Goal: Task Accomplishment & Management: Manage account settings

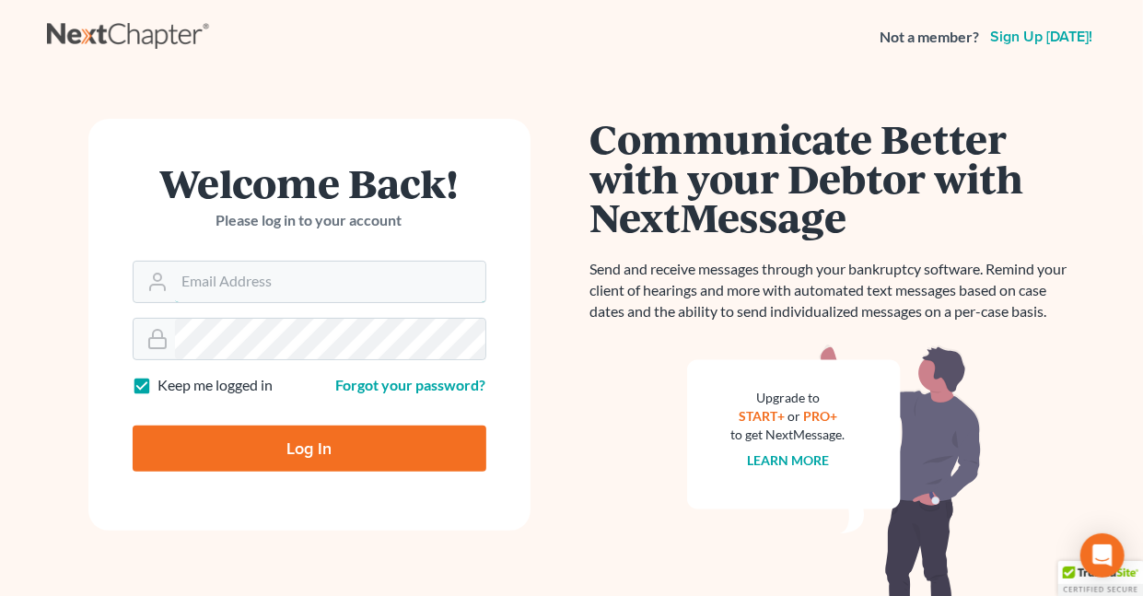
type input "[EMAIL_ADDRESS][DOMAIN_NAME]"
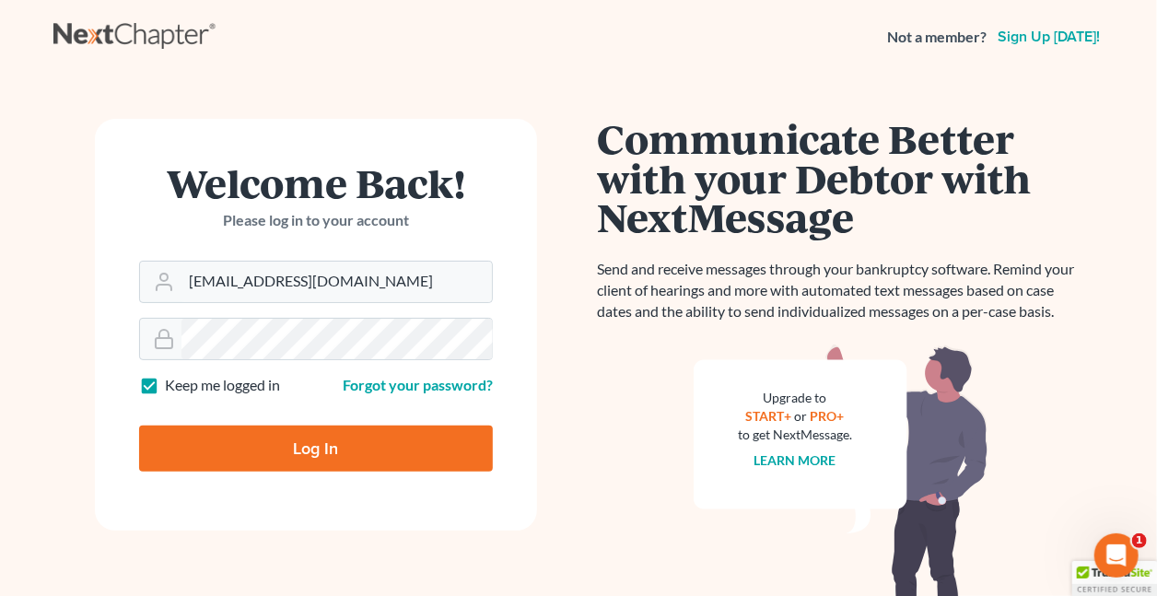
click at [165, 384] on label "Keep me logged in" at bounding box center [222, 385] width 115 height 21
click at [172, 384] on input "Keep me logged in" at bounding box center [178, 381] width 12 height 12
checkbox input "false"
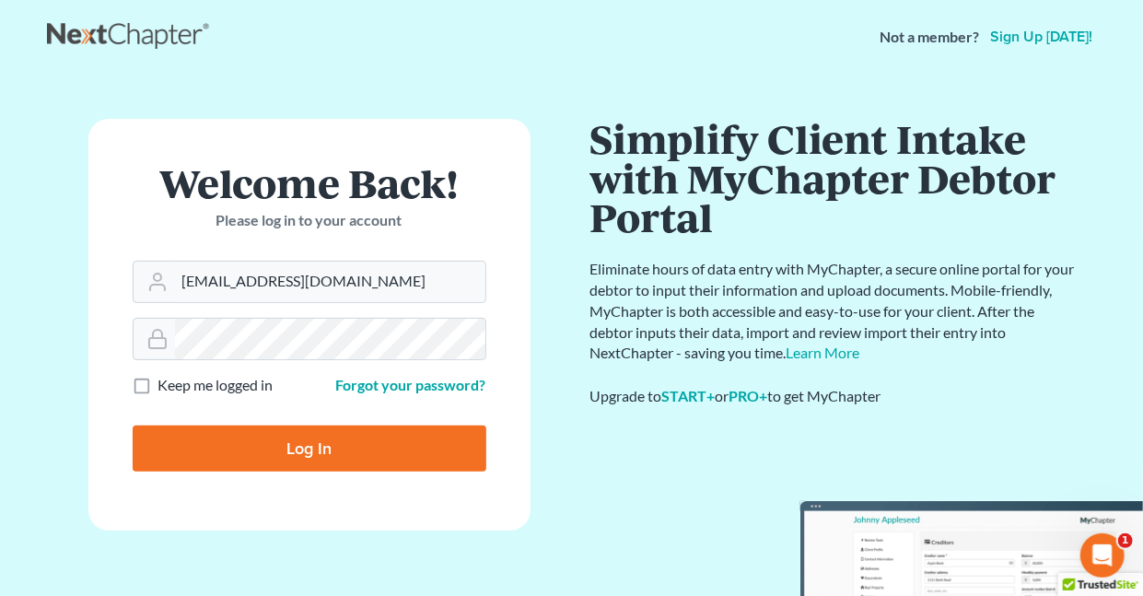
click at [325, 445] on input "Log In" at bounding box center [310, 448] width 354 height 46
type input "Thinking..."
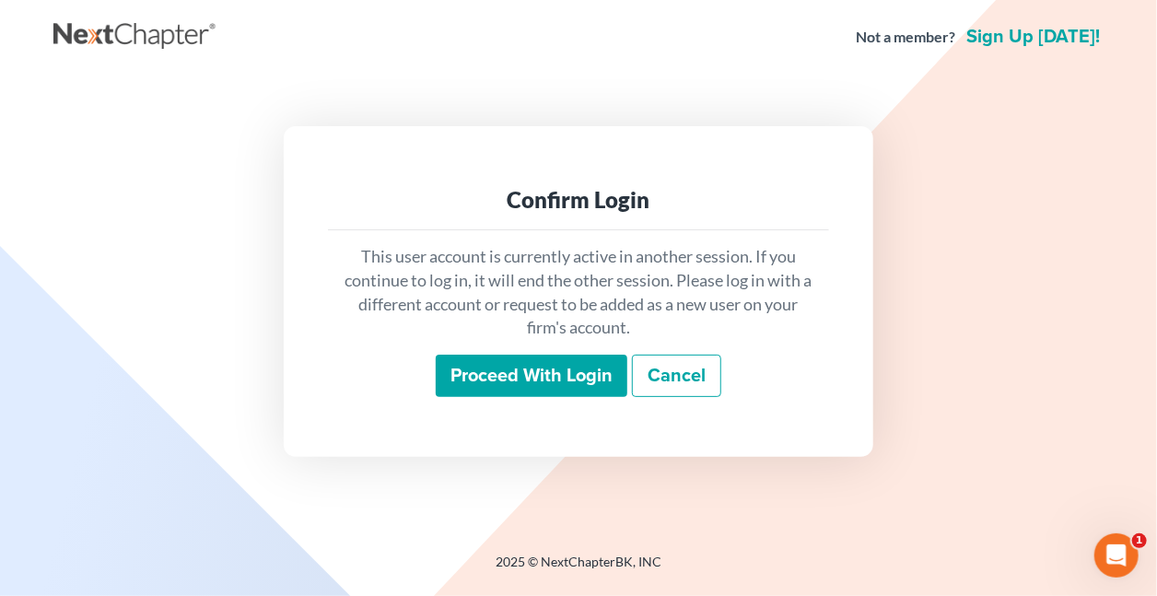
click at [541, 367] on input "Proceed with login" at bounding box center [532, 376] width 192 height 42
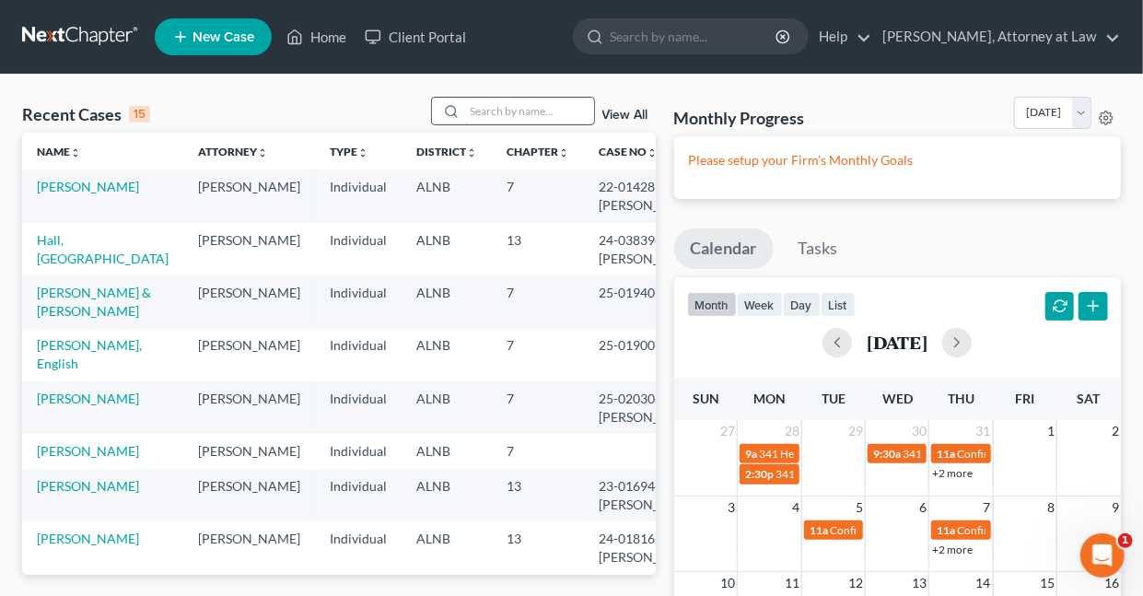
click at [541, 110] on input "search" at bounding box center [529, 111] width 129 height 27
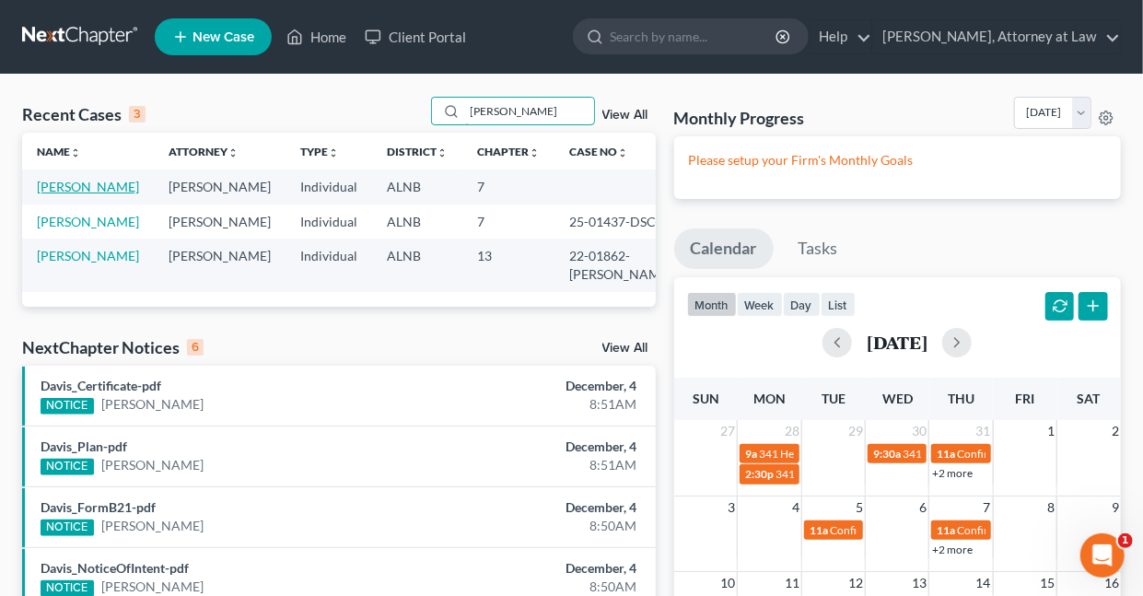
type input "[PERSON_NAME]"
click at [95, 186] on link "[PERSON_NAME]" at bounding box center [88, 187] width 102 height 16
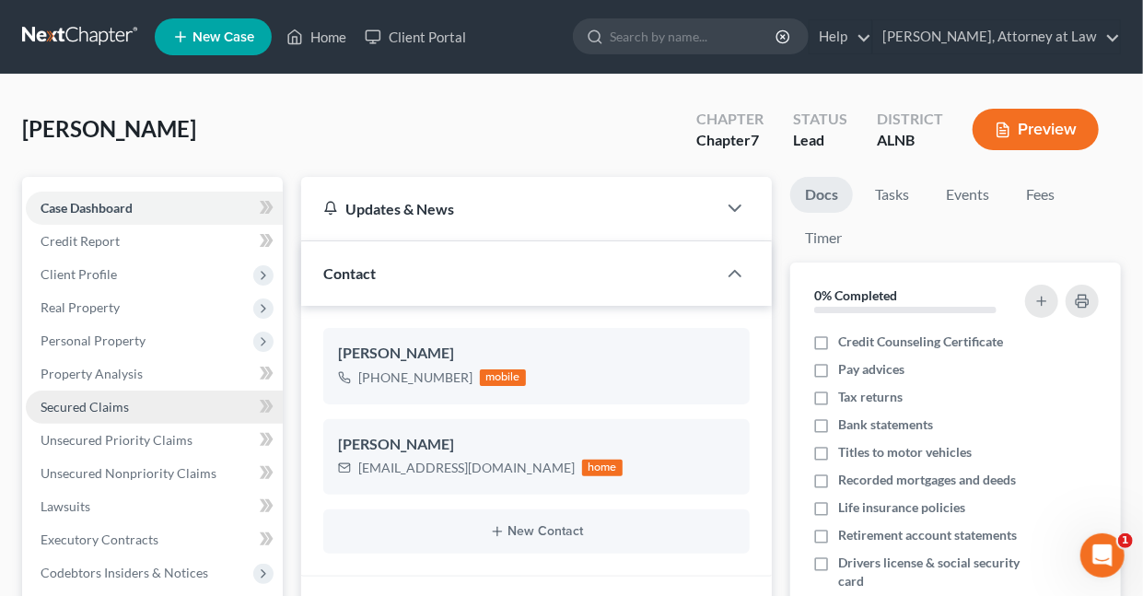
click at [79, 401] on span "Secured Claims" at bounding box center [85, 407] width 88 height 16
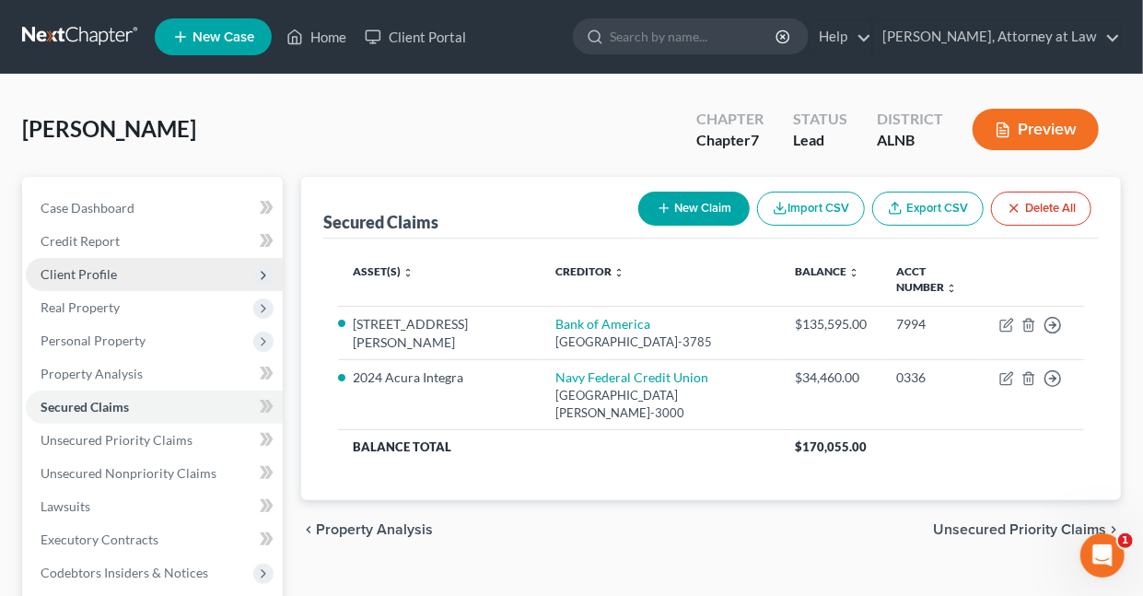
click at [68, 275] on span "Client Profile" at bounding box center [79, 274] width 76 height 16
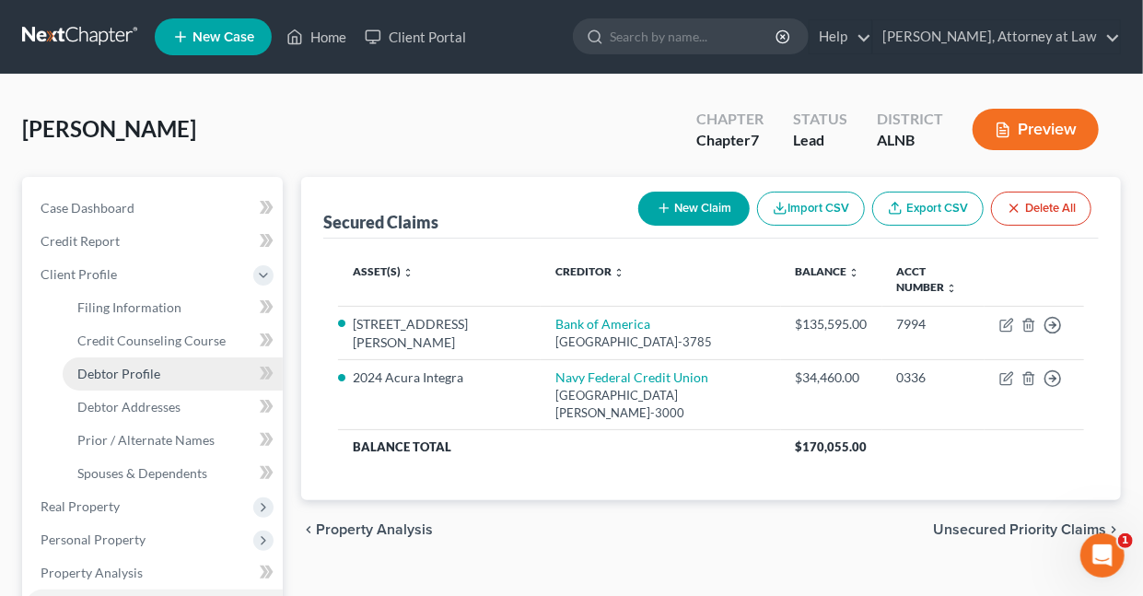
click at [127, 377] on span "Debtor Profile" at bounding box center [118, 374] width 83 height 16
select select "2"
select select "3"
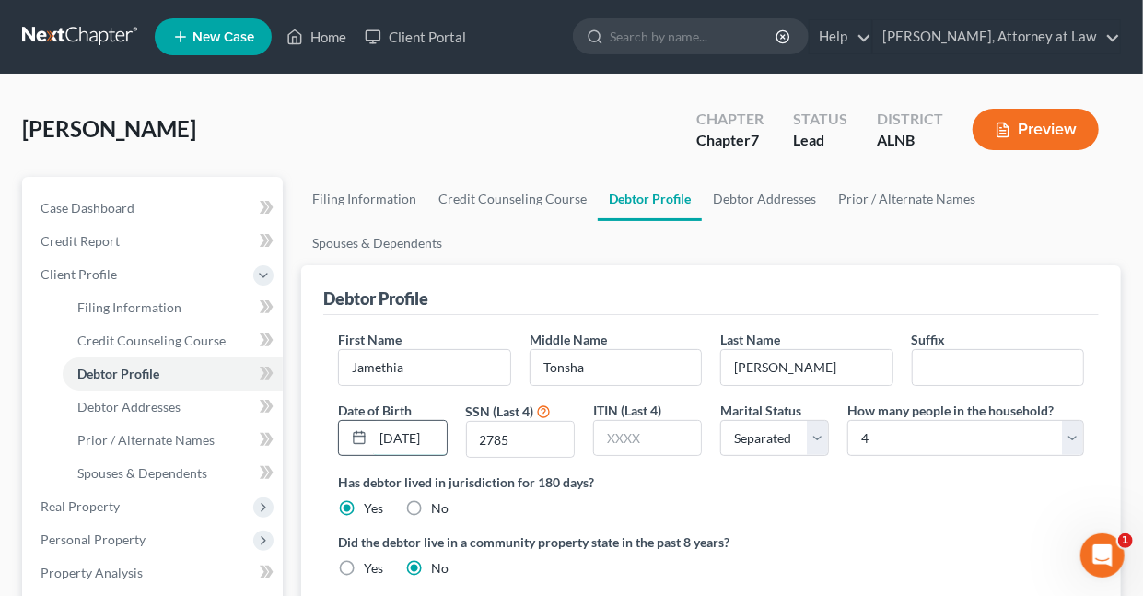
click at [438, 435] on input "[DATE]" at bounding box center [410, 438] width 74 height 35
click at [575, 149] on div "[PERSON_NAME] Upgraded Chapter Chapter 7 Status Lead District [GEOGRAPHIC_DATA]…" at bounding box center [571, 137] width 1099 height 80
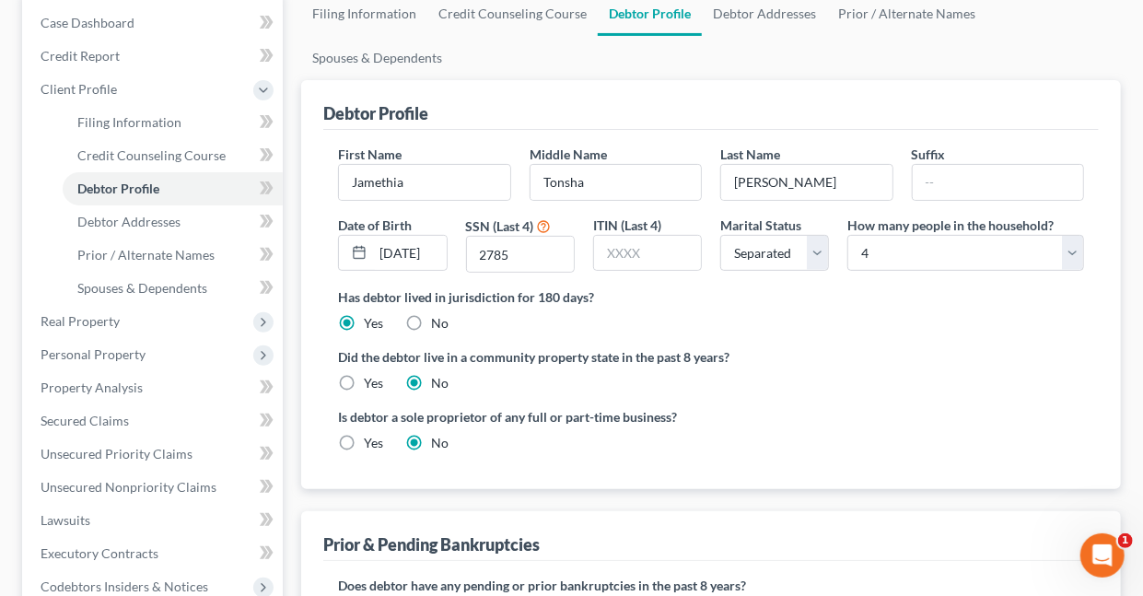
scroll to position [209, 0]
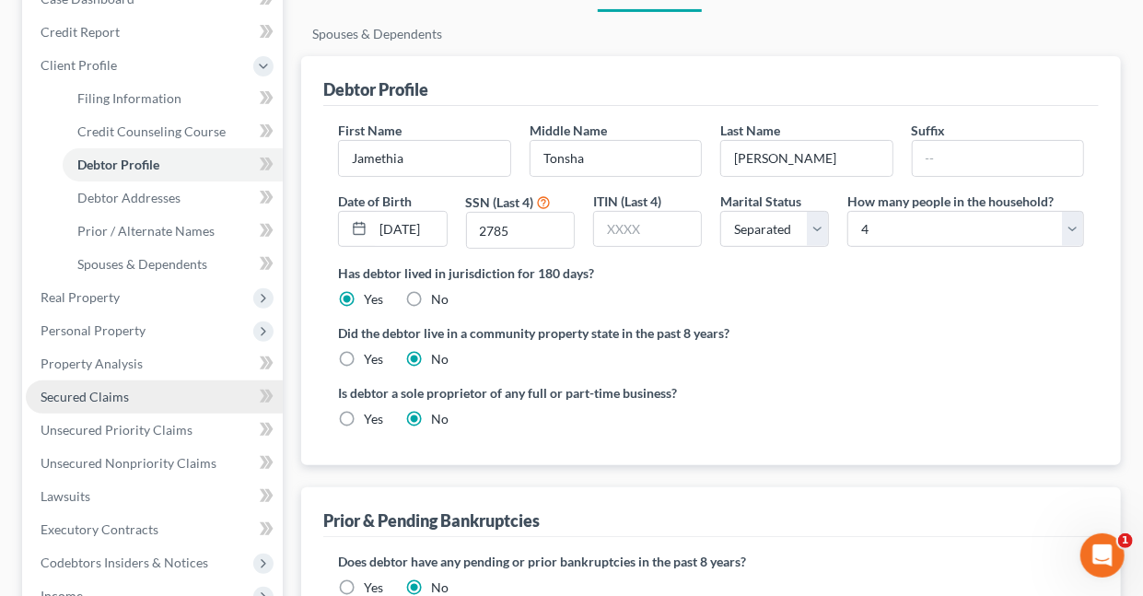
click at [45, 393] on span "Secured Claims" at bounding box center [85, 397] width 88 height 16
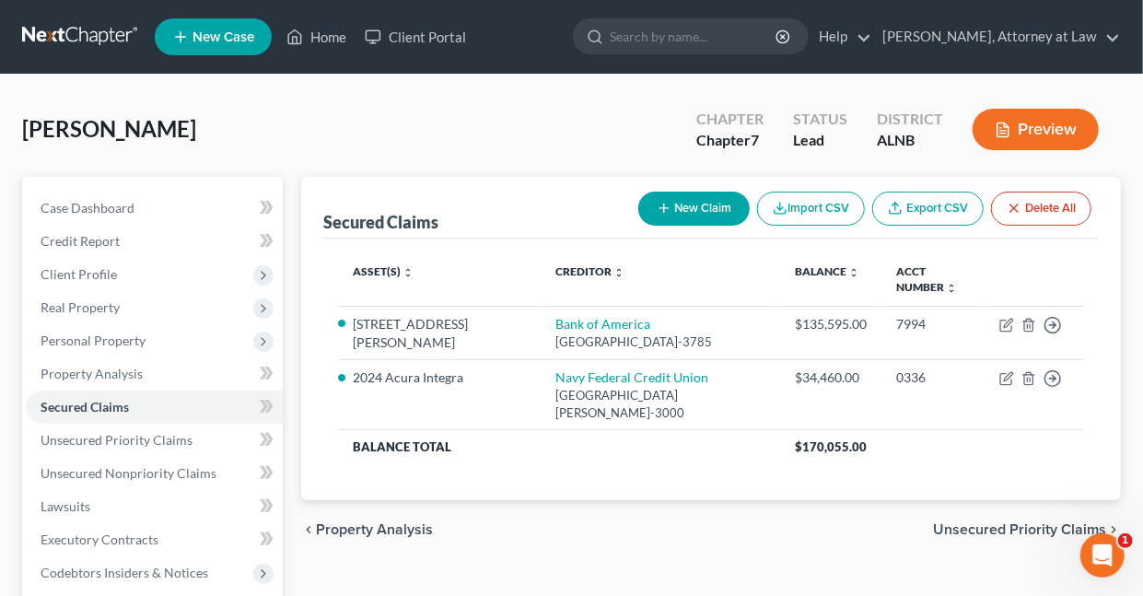
click at [1033, 128] on button "Preview" at bounding box center [1035, 129] width 126 height 41
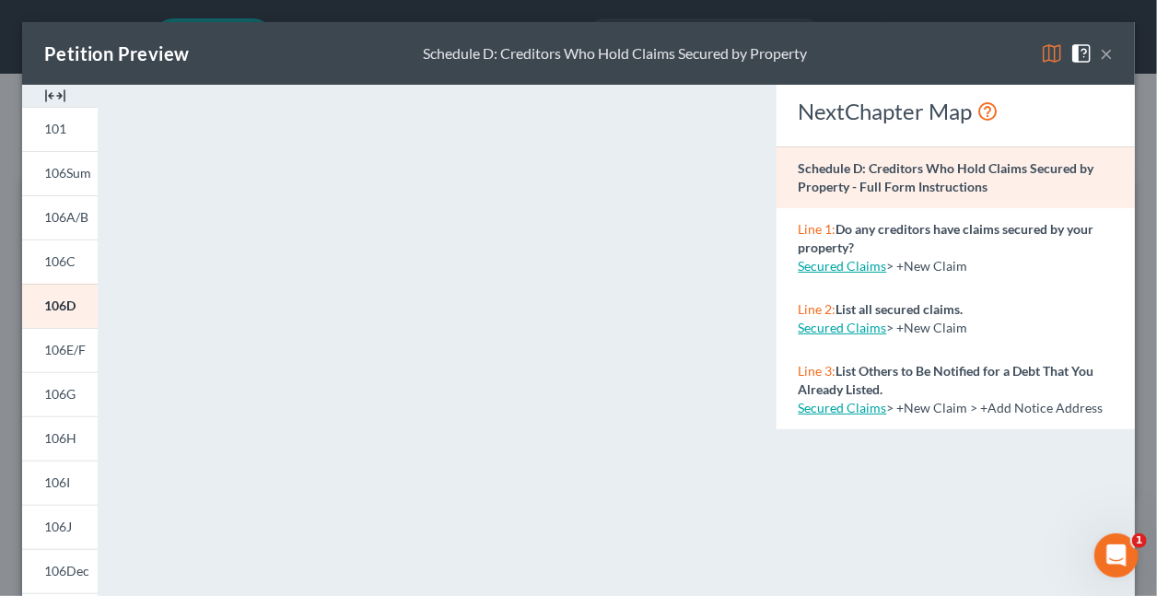
click at [1041, 53] on img at bounding box center [1052, 53] width 22 height 22
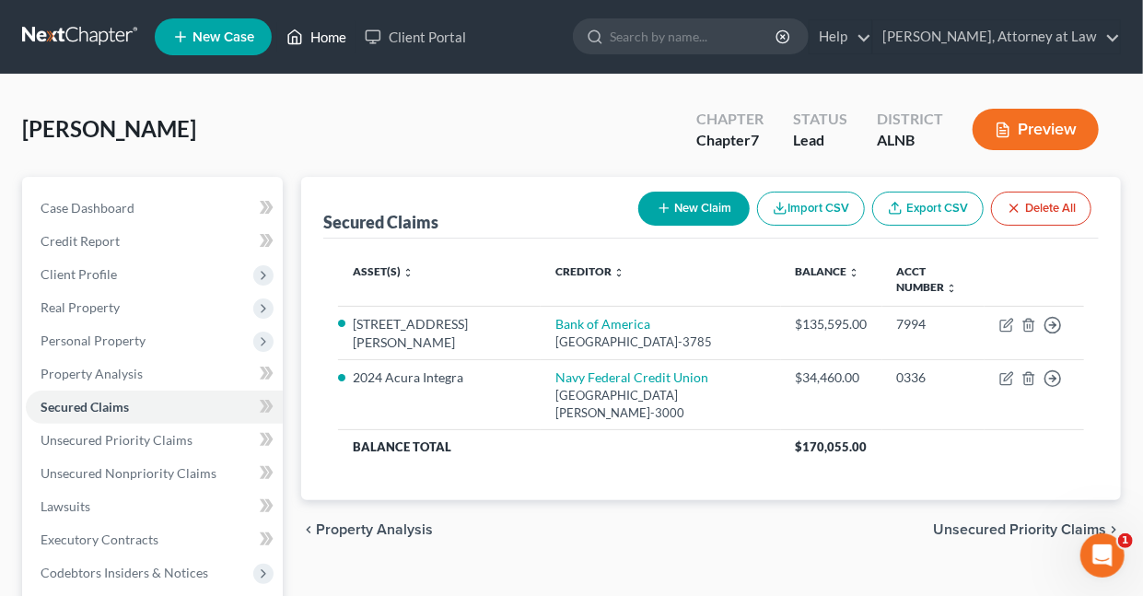
click at [330, 39] on link "Home" at bounding box center [316, 36] width 78 height 33
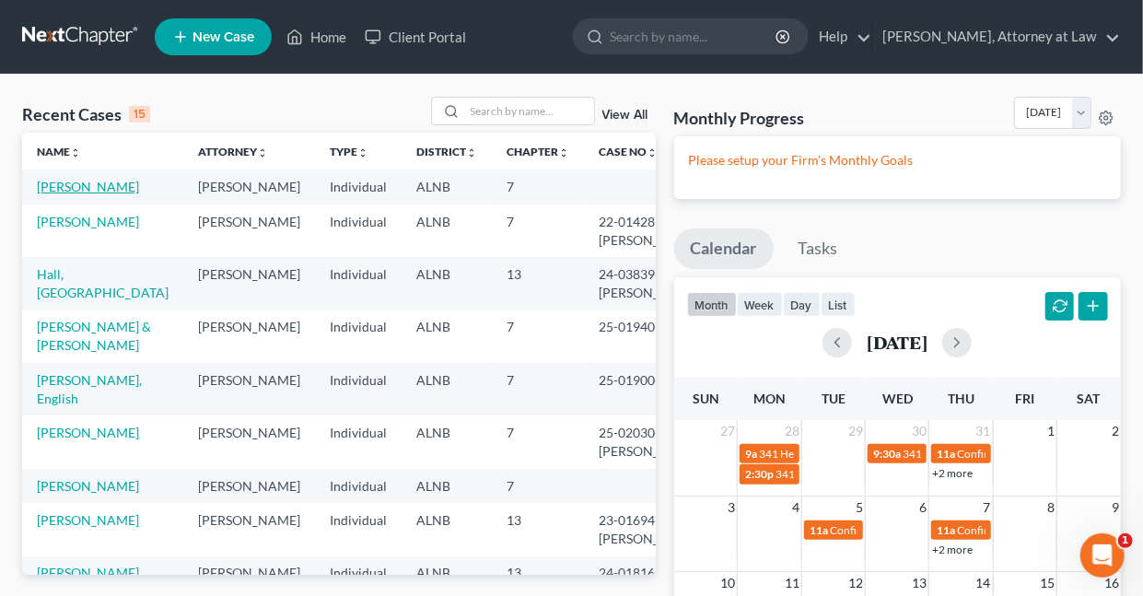
click at [112, 189] on link "[PERSON_NAME]" at bounding box center [88, 187] width 102 height 16
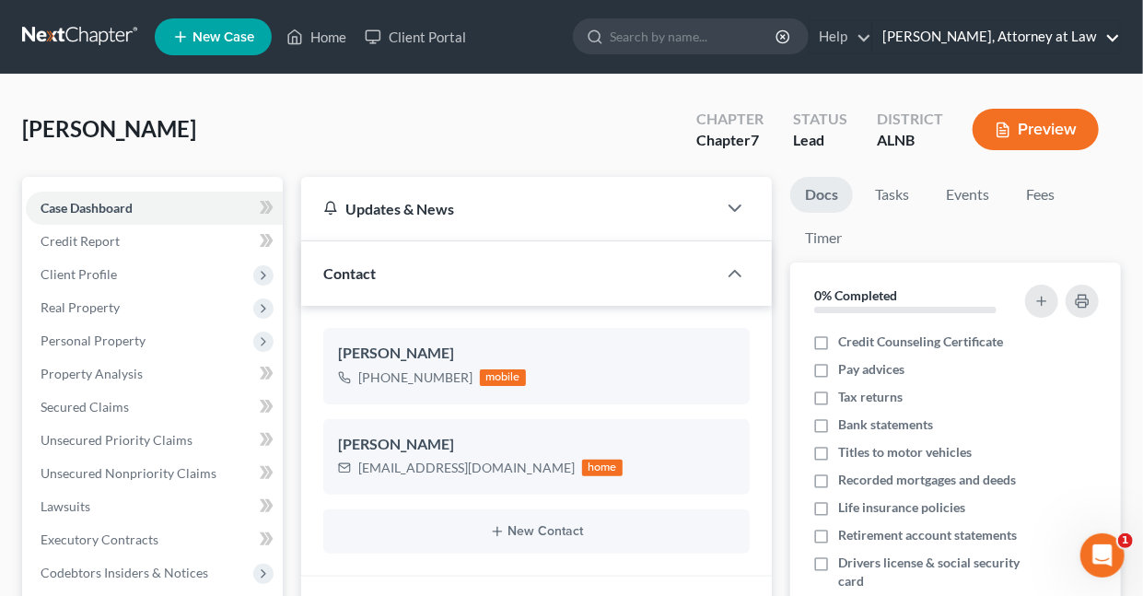
click at [1111, 37] on link "[PERSON_NAME], Attorney at Law" at bounding box center [996, 36] width 247 height 33
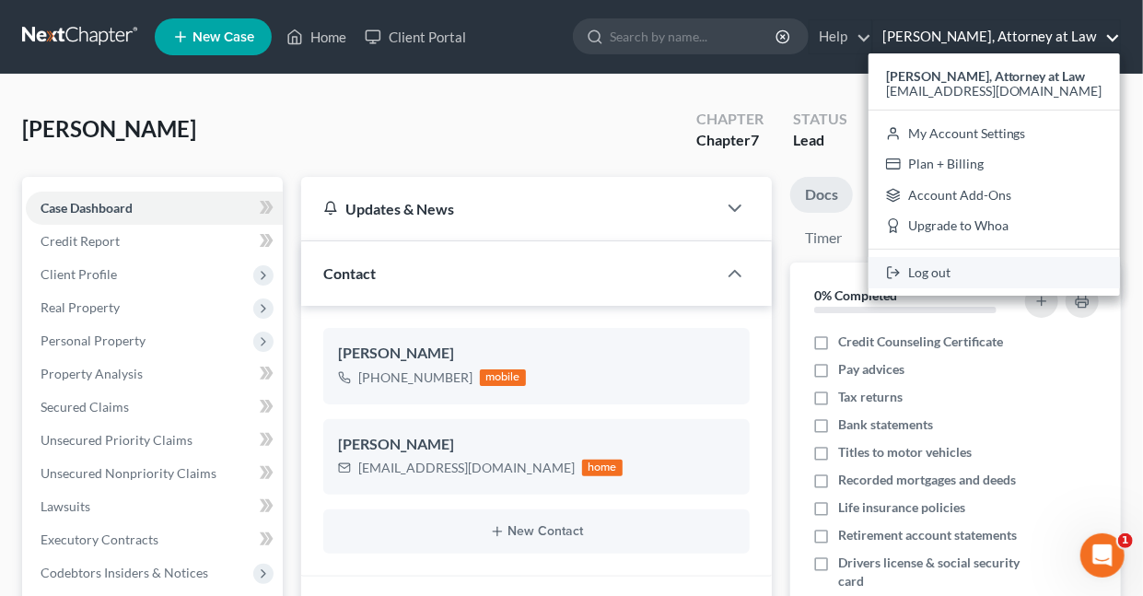
click at [948, 273] on link "Log out" at bounding box center [993, 272] width 251 height 31
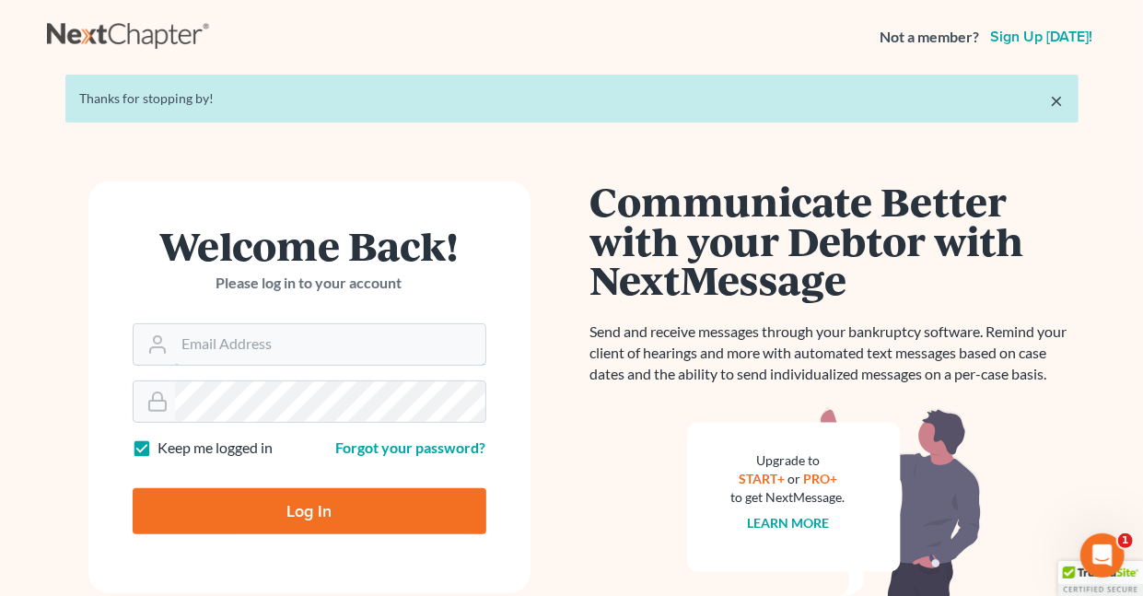
type input "[EMAIL_ADDRESS][DOMAIN_NAME]"
